Goal: Communication & Community: Participate in discussion

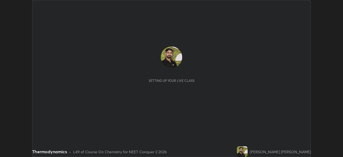
scroll to position [157, 343]
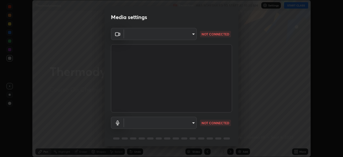
type input "948fa7bdf1557d7b90a8c57391c99ce3b3800c21834d1cf95a04e0d9860db1dc"
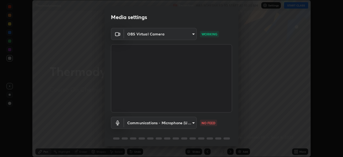
click at [154, 124] on body "Erase all Thermodynamics Recording WAS SCHEDULED TO START AT 10:30 AM Settings …" at bounding box center [171, 78] width 343 height 157
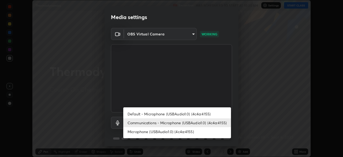
click at [154, 132] on li "Microphone (USBAudio1.0) (4c4a:4155)" at bounding box center [177, 131] width 108 height 9
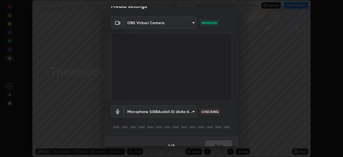
scroll to position [16, 0]
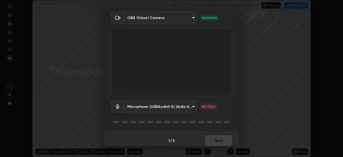
click at [155, 108] on body "Erase all Thermodynamics Recording WAS SCHEDULED TO START AT 10:30 AM Settings …" at bounding box center [171, 78] width 343 height 157
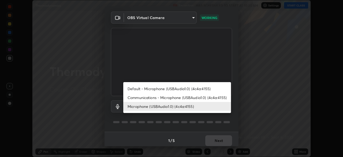
click at [151, 90] on li "Default - Microphone (USBAudio1.0) (4c4a:4155)" at bounding box center [177, 88] width 108 height 9
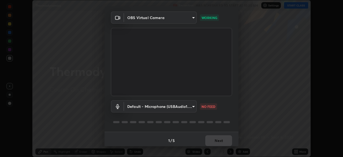
click at [156, 107] on body "Erase all Thermodynamics Recording WAS SCHEDULED TO START AT 10:30 AM Settings …" at bounding box center [171, 78] width 343 height 157
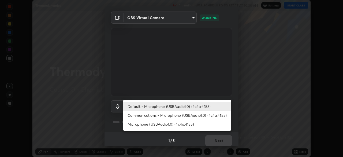
click at [146, 114] on li "Communications - Microphone (USBAudio1.0) (4c4a:4155)" at bounding box center [177, 115] width 108 height 9
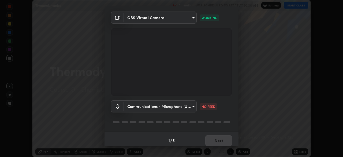
click at [166, 109] on body "Erase all Thermodynamics Recording WAS SCHEDULED TO START AT 10:30 AM Settings …" at bounding box center [171, 78] width 343 height 157
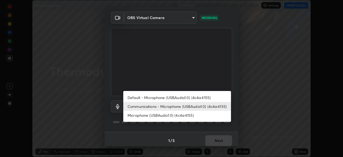
click at [162, 120] on ul "Default - Microphone (USBAudio1.0) (4c4a:4155) Communications - Microphone (USB…" at bounding box center [177, 106] width 108 height 31
click at [164, 116] on li "Microphone (USBAudio1.0) (4c4a:4155)" at bounding box center [177, 115] width 108 height 9
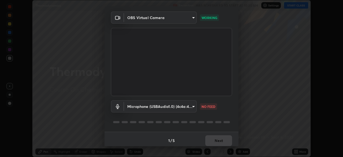
click at [183, 107] on body "Erase all Thermodynamics Recording WAS SCHEDULED TO START AT 10:30 AM Settings …" at bounding box center [171, 78] width 343 height 157
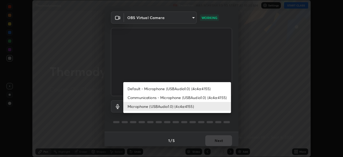
click at [189, 98] on li "Communications - Microphone (USBAudio1.0) (4c4a:4155)" at bounding box center [177, 97] width 108 height 9
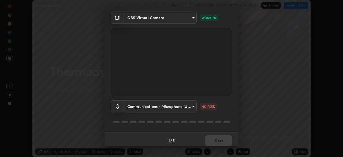
type input "communications"
click at [180, 106] on body "Erase all Thermodynamics Recording WAS SCHEDULED TO START AT 10:30 AM Settings …" at bounding box center [171, 78] width 343 height 157
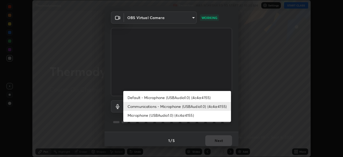
click at [197, 127] on div at bounding box center [171, 78] width 343 height 157
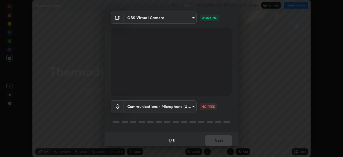
click at [141, 111] on body "Erase all Thermodynamics Recording WAS SCHEDULED TO START AT 10:30 AM Settings …" at bounding box center [171, 78] width 343 height 157
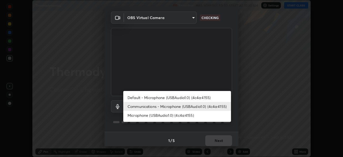
click at [137, 108] on li "Communications - Microphone (USBAudio1.0) (4c4a:4155)" at bounding box center [177, 106] width 108 height 9
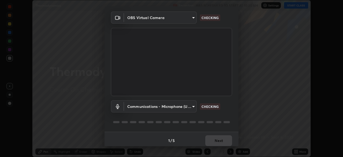
click at [140, 110] on body "Erase all Thermodynamics Recording WAS SCHEDULED TO START AT 10:30 AM Settings …" at bounding box center [171, 78] width 343 height 157
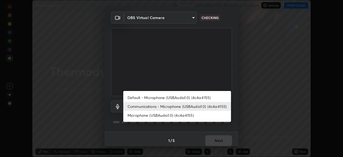
click at [140, 110] on li "Communications - Microphone (USBAudio1.0) (4c4a:4155)" at bounding box center [177, 106] width 108 height 9
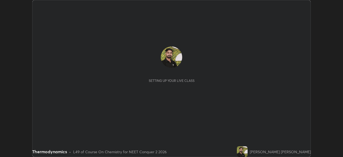
scroll to position [157, 343]
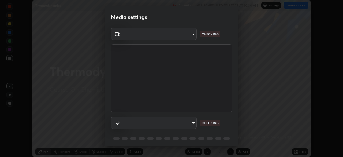
click at [189, 123] on body "Erase all Thermodynamics Recording WAS SCHEDULED TO START AT 10:30 AM Settings …" at bounding box center [171, 78] width 343 height 157
type input "948fa7bdf1557d7b90a8c57391c99ce3b3800c21834d1cf95a04e0d9860db1dc"
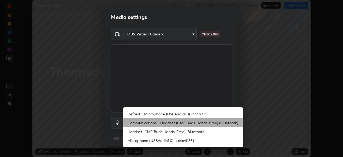
click at [193, 123] on li "Communications - Headset (CMF Buds Hands-Free) (Bluetooth)" at bounding box center [182, 122] width 119 height 9
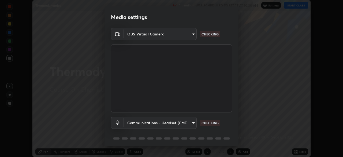
click at [188, 124] on body "Erase all Thermodynamics Recording WAS SCHEDULED TO START AT 10:30 AM Settings …" at bounding box center [171, 78] width 343 height 157
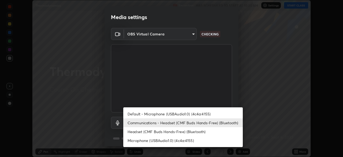
click at [185, 125] on li "Communications - Headset (CMF Buds Hands-Free) (Bluetooth)" at bounding box center [182, 122] width 119 height 9
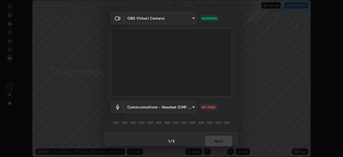
scroll to position [19, 0]
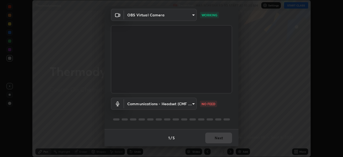
click at [189, 108] on body "Erase all Thermodynamics Recording WAS SCHEDULED TO START AT 10:30 AM Settings …" at bounding box center [171, 78] width 343 height 157
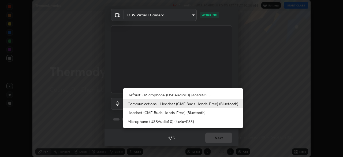
click at [190, 114] on li "Headset (CMF Buds Hands-Free) (Bluetooth)" at bounding box center [182, 112] width 119 height 9
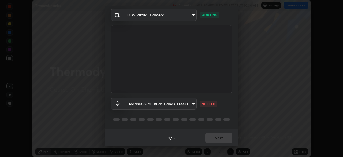
click at [190, 113] on div "Headset (CMF Buds Hands-Free) (Bluetooth) 3681fca4d04c7ff5e423959e62a78d265cc8b…" at bounding box center [171, 111] width 121 height 36
click at [159, 105] on body "Erase all Thermodynamics Recording WAS SCHEDULED TO START AT 10:30 AM Settings …" at bounding box center [171, 78] width 343 height 157
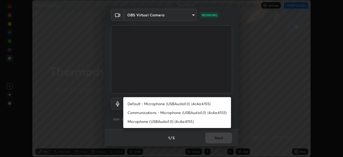
click at [115, 115] on div at bounding box center [171, 78] width 343 height 157
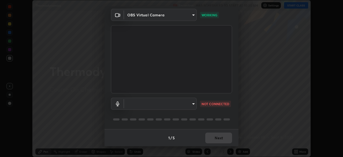
click at [144, 104] on body "Erase all Thermodynamics Recording WAS SCHEDULED TO START AT 10:30 AM Settings …" at bounding box center [171, 78] width 343 height 157
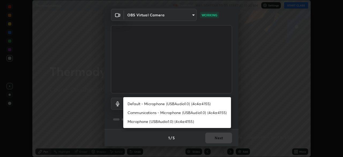
click at [133, 112] on li "Communications - Microphone (USBAudio1.0) (4c4a:4155)" at bounding box center [177, 112] width 108 height 9
type input "communications"
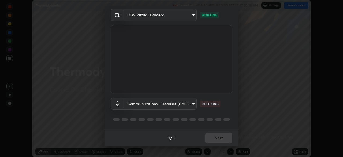
click at [139, 104] on body "Erase all Thermodynamics Recording WAS SCHEDULED TO START AT 10:30 AM Settings …" at bounding box center [171, 78] width 343 height 157
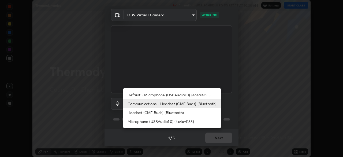
click at [140, 104] on li "Communications - Headset (CMF Buds) (Bluetooth)" at bounding box center [171, 103] width 97 height 9
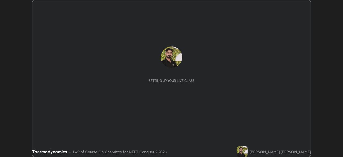
scroll to position [157, 343]
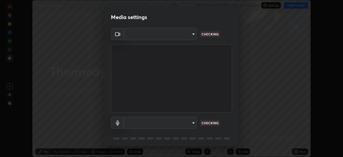
type input "948fa7bdf1557d7b90a8c57391c99ce3b3800c21834d1cf95a04e0d9860db1dc"
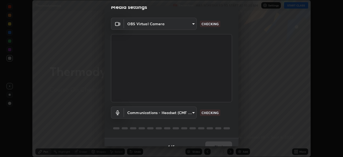
scroll to position [19, 0]
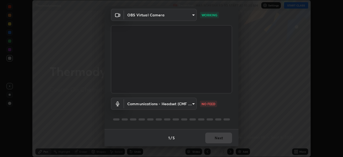
click at [175, 102] on body "Erase all Thermodynamics Recording WAS SCHEDULED TO START AT 10:30 AM Settings …" at bounding box center [171, 78] width 343 height 157
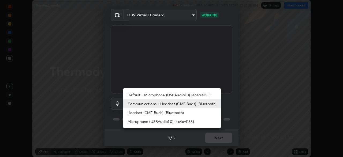
click at [171, 113] on li "Headset (CMF Buds) (Bluetooth)" at bounding box center [171, 112] width 97 height 9
type input "3681fca4d04c7ff5e423959e62a78d265cc8b97b93a18c5ea87011fa0d35a36f"
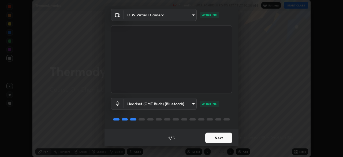
click at [211, 138] on button "Next" at bounding box center [218, 137] width 27 height 11
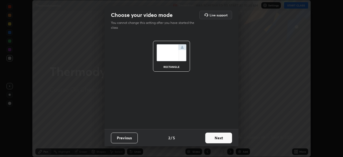
click at [213, 138] on button "Next" at bounding box center [218, 137] width 27 height 11
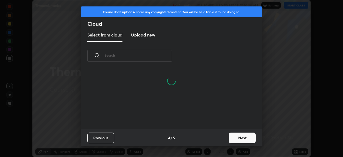
click at [234, 138] on button "Next" at bounding box center [242, 137] width 27 height 11
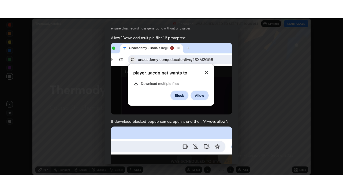
scroll to position [128, 0]
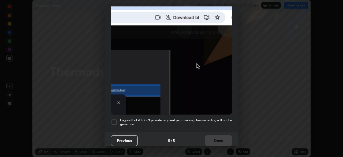
click at [117, 120] on div "I agree that if I don't provide required permissions, class recording will not …" at bounding box center [171, 122] width 121 height 6
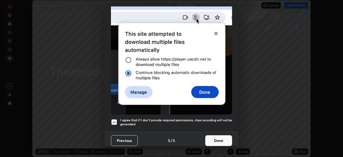
click at [213, 136] on button "Done" at bounding box center [218, 140] width 27 height 11
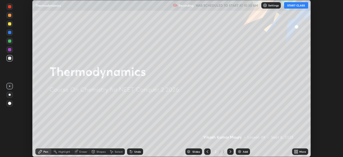
click at [294, 6] on button "START CLASS" at bounding box center [296, 5] width 24 height 6
click at [295, 150] on icon at bounding box center [294, 150] width 1 height 1
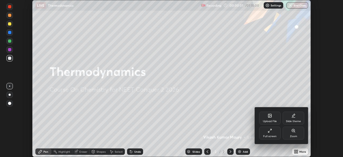
click at [235, 135] on div at bounding box center [171, 78] width 343 height 157
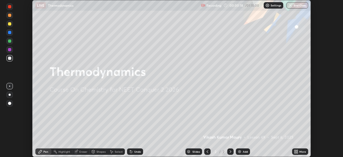
click at [297, 150] on icon at bounding box center [296, 150] width 1 height 1
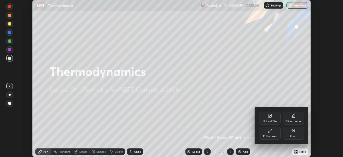
click at [272, 133] on div "Full screen" at bounding box center [269, 132] width 21 height 13
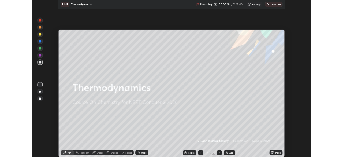
scroll to position [193, 343]
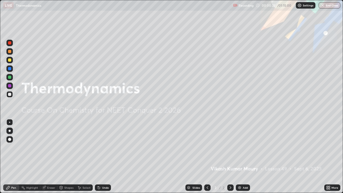
click at [241, 156] on div "Add" at bounding box center [243, 187] width 14 height 6
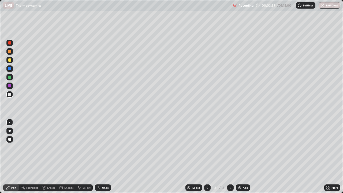
click at [54, 156] on div "Eraser" at bounding box center [48, 187] width 17 height 6
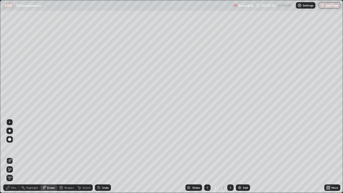
click at [16, 156] on div "Pen" at bounding box center [13, 187] width 5 height 3
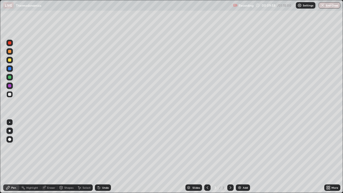
click at [242, 156] on div "Add" at bounding box center [243, 187] width 14 height 6
click at [239, 156] on img at bounding box center [239, 187] width 4 height 4
click at [207, 156] on icon at bounding box center [207, 187] width 4 height 4
click at [229, 156] on icon at bounding box center [230, 187] width 4 height 4
click at [207, 156] on icon at bounding box center [207, 187] width 4 height 4
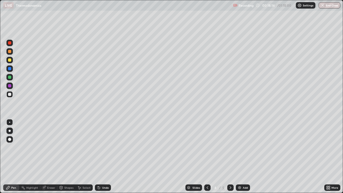
click at [230, 156] on icon at bounding box center [230, 187] width 4 height 4
click at [329, 156] on icon at bounding box center [328, 187] width 4 height 4
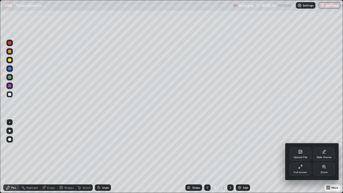
click at [301, 156] on div "Full screen" at bounding box center [300, 172] width 13 height 3
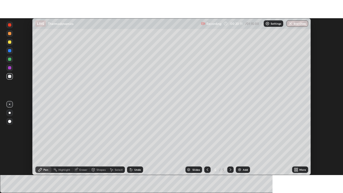
scroll to position [26625, 26438]
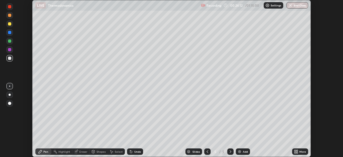
click at [301, 153] on div "More" at bounding box center [300, 151] width 16 height 6
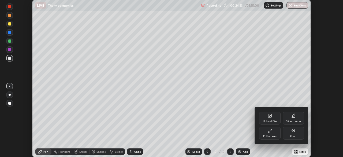
click at [274, 135] on div "Full screen" at bounding box center [269, 136] width 13 height 3
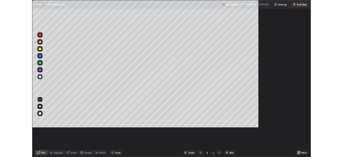
scroll to position [193, 343]
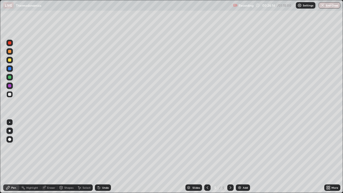
click at [243, 156] on div "Add" at bounding box center [245, 187] width 5 height 3
click at [46, 156] on div "Eraser" at bounding box center [48, 187] width 17 height 6
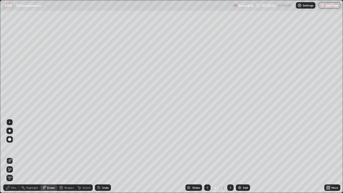
click at [15, 156] on div "Pen" at bounding box center [13, 187] width 5 height 3
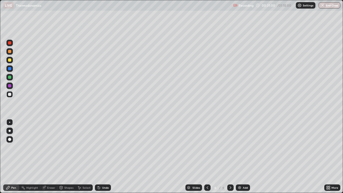
click at [239, 156] on img at bounding box center [239, 187] width 4 height 4
click at [333, 156] on div "More" at bounding box center [334, 187] width 7 height 3
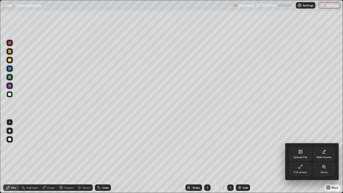
click at [303, 156] on div "Full screen" at bounding box center [300, 172] width 13 height 3
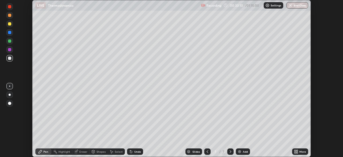
scroll to position [26625, 26438]
click at [292, 5] on img "button" at bounding box center [290, 5] width 4 height 4
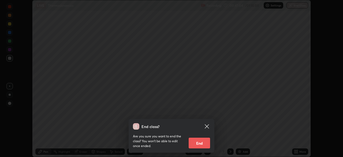
click at [201, 144] on button "End" at bounding box center [199, 142] width 21 height 11
